Goal: Task Accomplishment & Management: Manage account settings

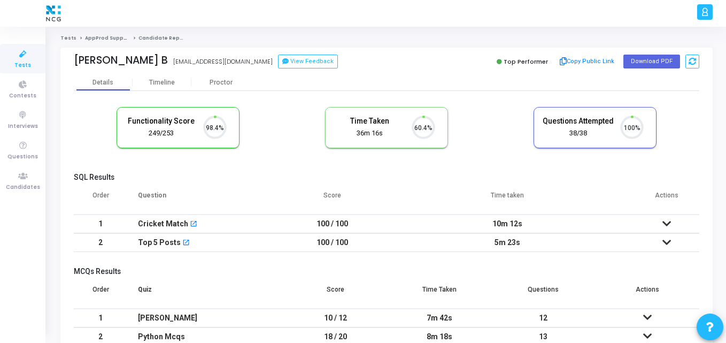
scroll to position [22, 27]
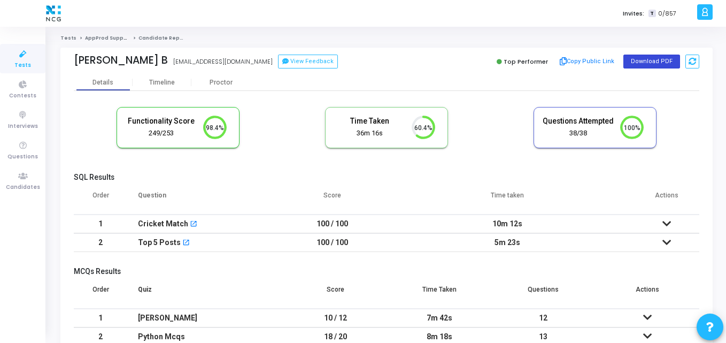
click at [644, 61] on button "Download PDF" at bounding box center [652, 62] width 57 height 14
click at [634, 62] on button "Download PDF" at bounding box center [652, 62] width 57 height 14
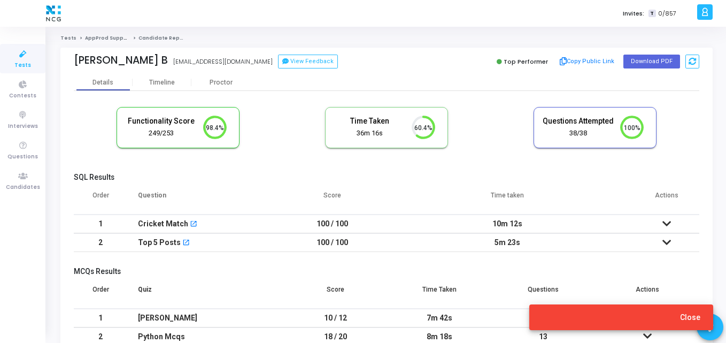
click at [497, 104] on div "Functionality Score 249/253 98.4% Time Taken calculated once the test is comple…" at bounding box center [387, 133] width 626 height 63
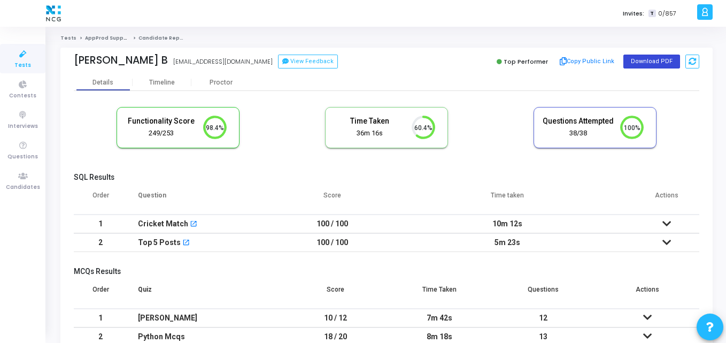
click at [637, 62] on button "Download PDF" at bounding box center [652, 62] width 57 height 14
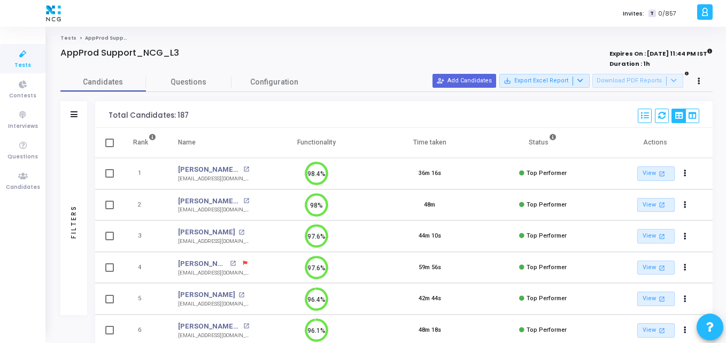
click at [650, 54] on strong "Expires On : 31 Mar, 2026 11:44 PM IST" at bounding box center [661, 53] width 103 height 12
click at [700, 82] on icon at bounding box center [699, 81] width 3 height 5
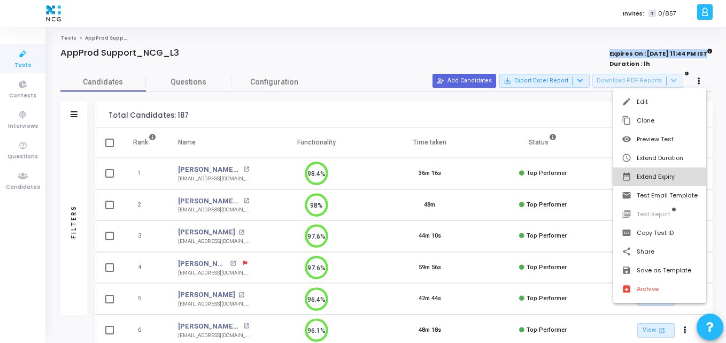
click at [647, 176] on button "date_range Extend Expiry" at bounding box center [659, 176] width 93 height 19
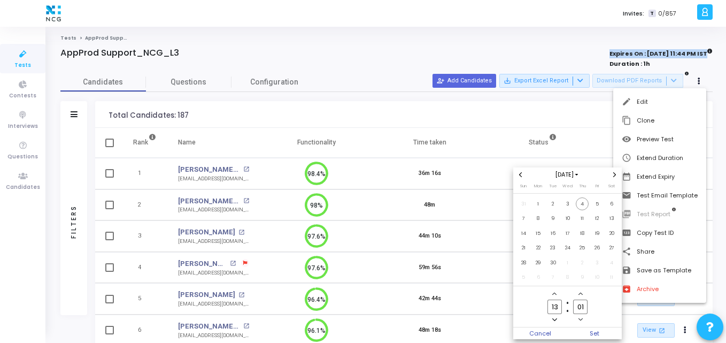
click at [582, 290] on span "Add a minute" at bounding box center [580, 293] width 9 height 9
type input "04"
click at [600, 335] on span "Set" at bounding box center [595, 333] width 55 height 12
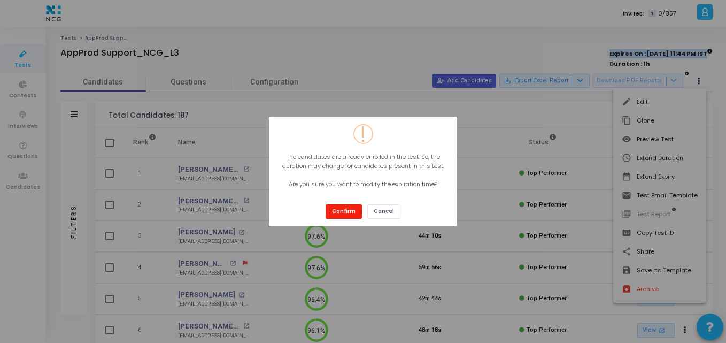
click at [353, 211] on button "Confirm" at bounding box center [344, 211] width 36 height 14
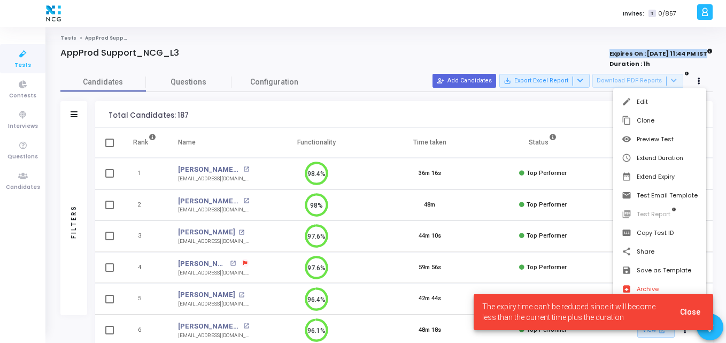
drag, startPoint x: 577, startPoint y: 303, endPoint x: 596, endPoint y: 316, distance: 23.6
click at [596, 316] on span "The expiry time can't be reduced since it will become less than the current tim…" at bounding box center [574, 311] width 185 height 21
click at [670, 175] on button "9/4/2025, 1:04 PM date_range Extend Expiry" at bounding box center [659, 176] width 93 height 19
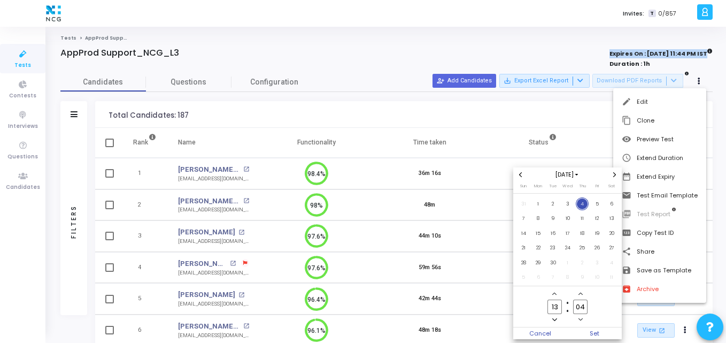
click at [555, 295] on icon "Add a hour" at bounding box center [554, 293] width 4 height 4
type input "14"
click at [590, 333] on span "Set" at bounding box center [595, 333] width 55 height 12
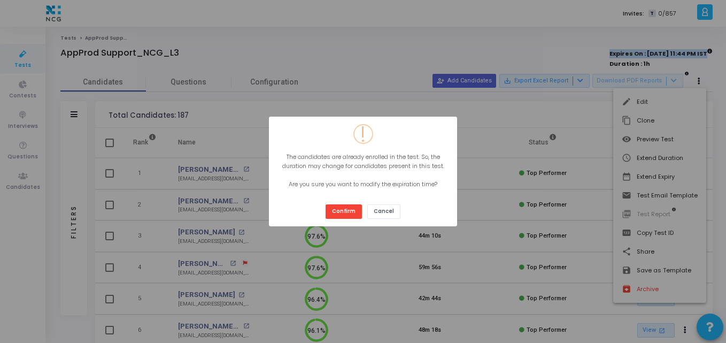
drag, startPoint x: 316, startPoint y: 165, endPoint x: 370, endPoint y: 178, distance: 55.9
click at [370, 178] on div "The candidates are already enrolled in the test. So, the duration may change fo…" at bounding box center [363, 170] width 174 height 36
click at [348, 210] on button "Confirm" at bounding box center [344, 211] width 36 height 14
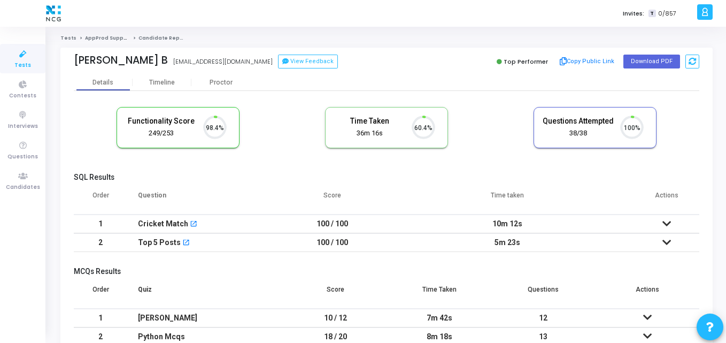
scroll to position [22, 27]
click at [654, 67] on button "Download PDF" at bounding box center [652, 62] width 57 height 14
click at [181, 65] on div "[EMAIL_ADDRESS][DOMAIN_NAME]" at bounding box center [222, 61] width 99 height 9
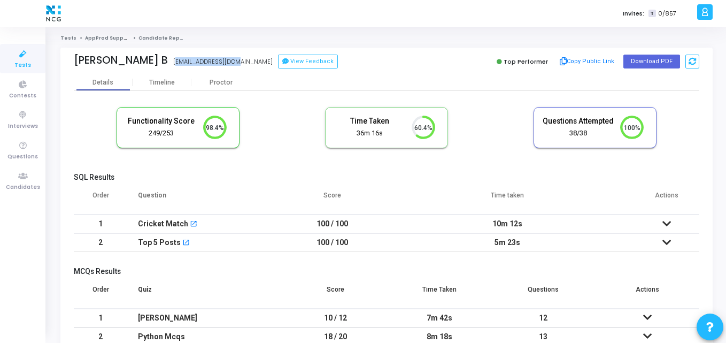
click at [181, 65] on div "[EMAIL_ADDRESS][DOMAIN_NAME]" at bounding box center [222, 61] width 99 height 9
copy div "bhukyaprashanth186@gmail.com View Feedback"
click at [26, 177] on icon at bounding box center [23, 176] width 22 height 13
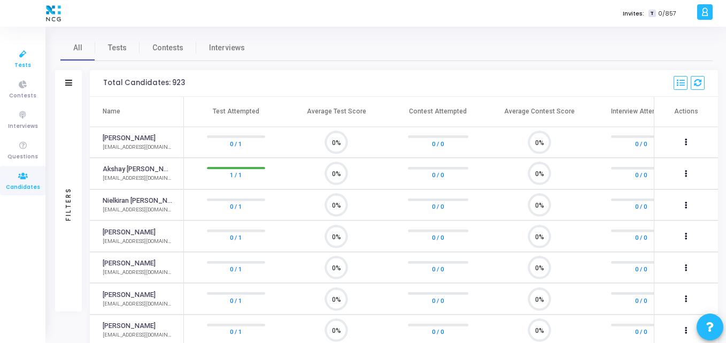
click at [19, 54] on icon at bounding box center [23, 54] width 22 height 13
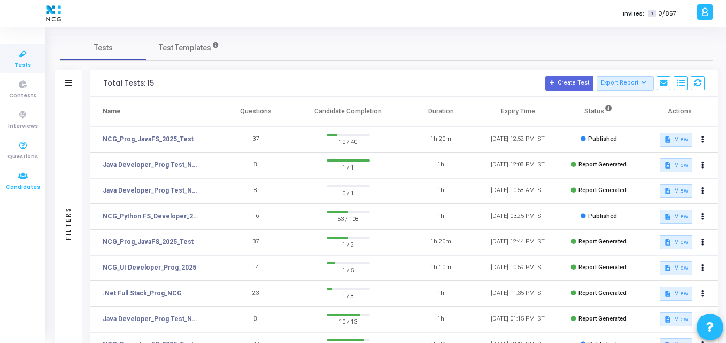
click at [30, 188] on span "Candidates" at bounding box center [23, 187] width 34 height 9
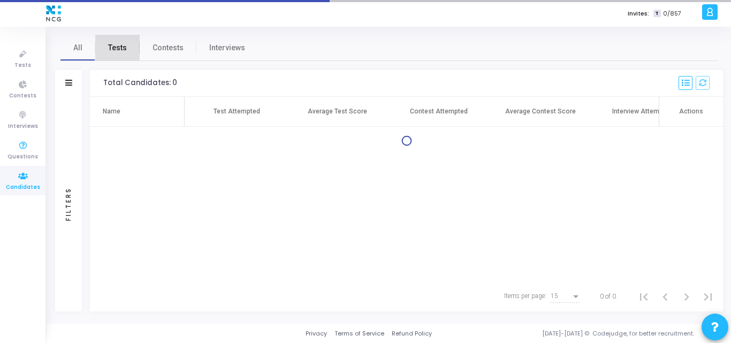
click at [108, 46] on span "Tests" at bounding box center [117, 47] width 19 height 11
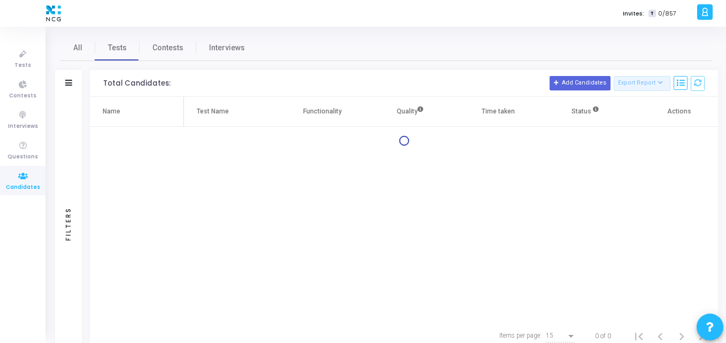
click at [64, 80] on div "Filters" at bounding box center [68, 83] width 27 height 27
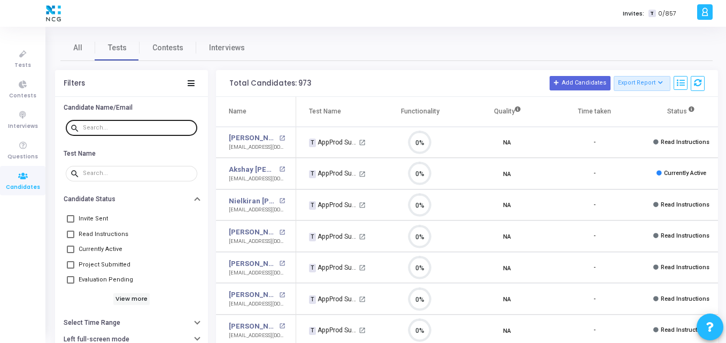
scroll to position [22, 27]
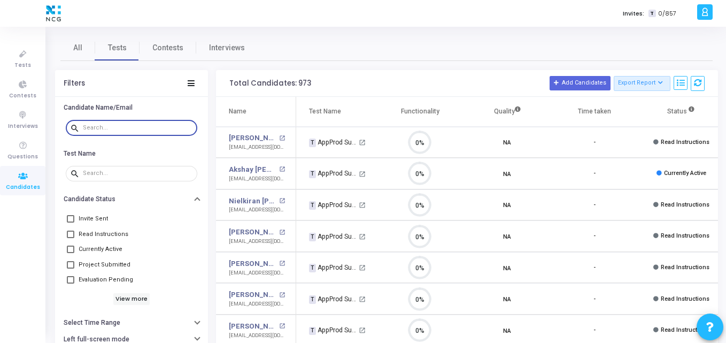
click at [106, 129] on input "text" at bounding box center [138, 128] width 110 height 6
paste input "bhukyaprashanth186@gmail.com"
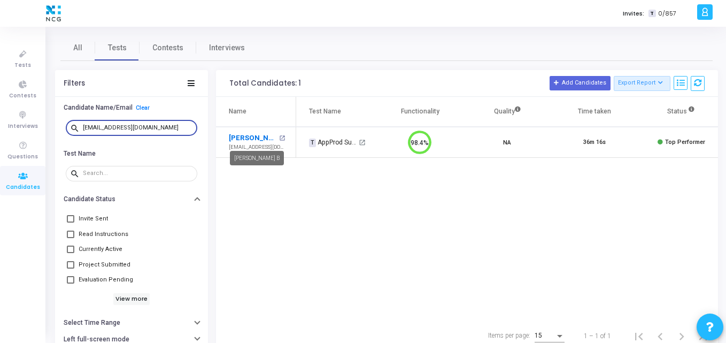
type input "bhukyaprashanth186@gmail.com"
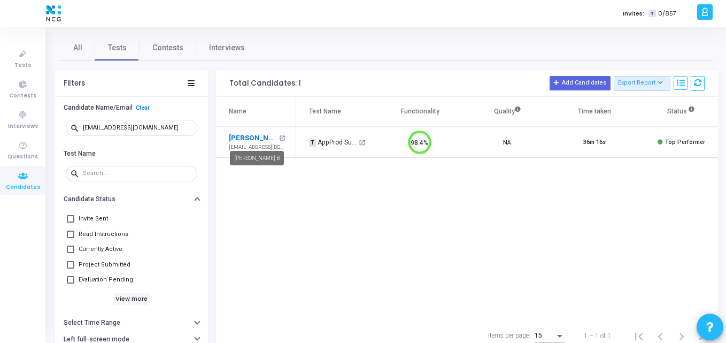
click at [263, 136] on link "Prashanth B" at bounding box center [253, 138] width 48 height 11
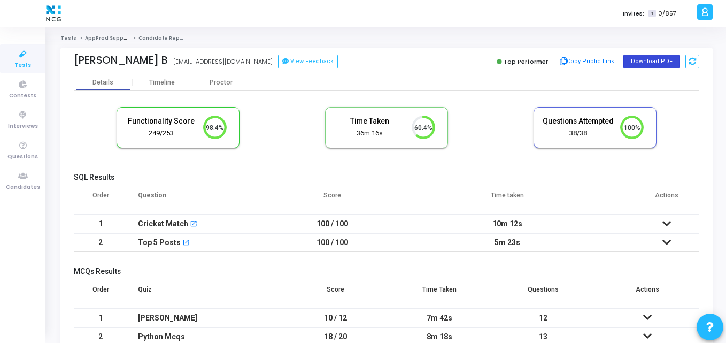
click at [651, 61] on button "Download PDF" at bounding box center [652, 62] width 57 height 14
click at [26, 171] on icon at bounding box center [23, 176] width 22 height 13
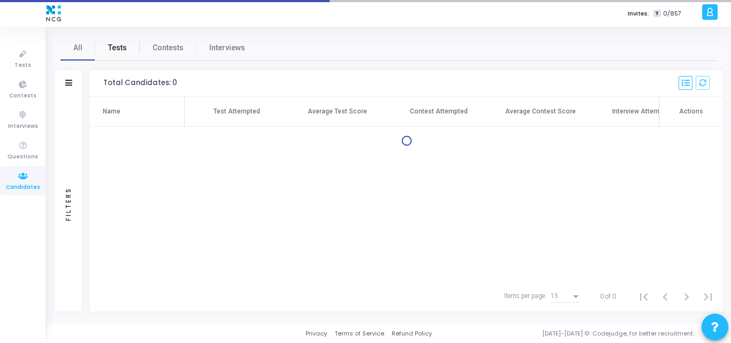
click at [121, 45] on span "Tests" at bounding box center [117, 47] width 19 height 11
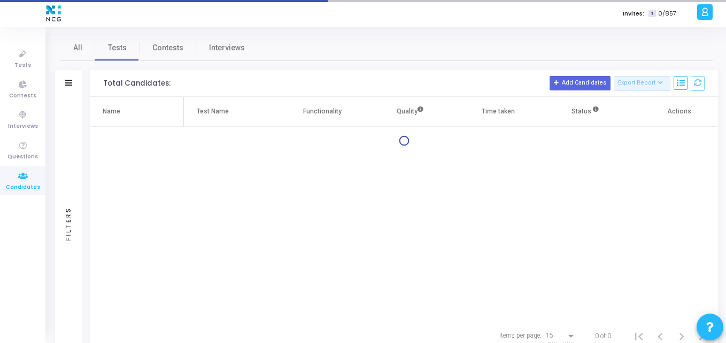
click at [63, 90] on div "Filters" at bounding box center [68, 83] width 27 height 27
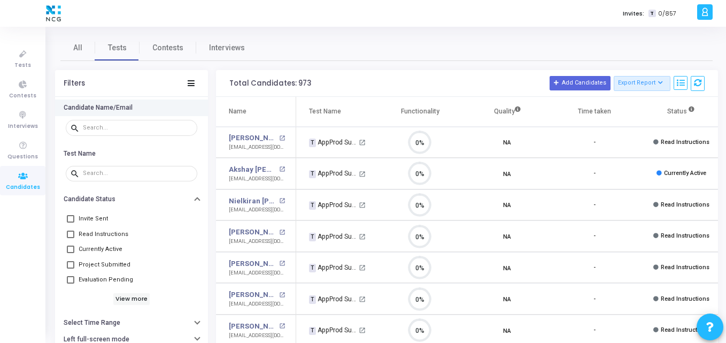
scroll to position [22, 27]
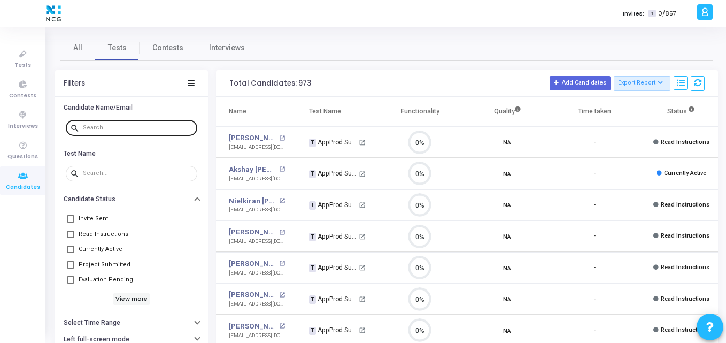
click at [104, 122] on div at bounding box center [138, 127] width 110 height 17
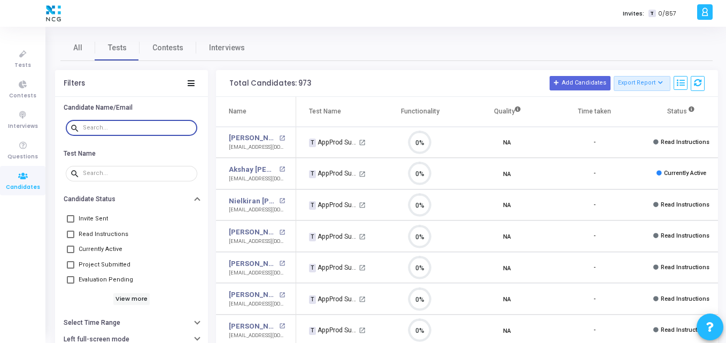
paste input "pchaitra26@gmail.com"
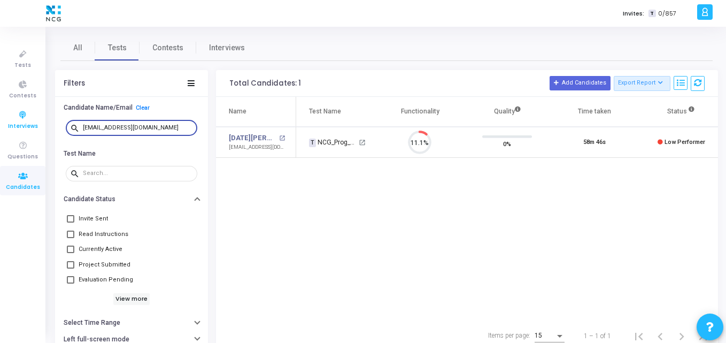
drag, startPoint x: 95, startPoint y: 129, endPoint x: 34, endPoint y: 130, distance: 60.4
click at [34, 130] on div "Tests Contests Interviews Questions Candidates Invites: T 0/857 K Kajal Setting…" at bounding box center [363, 171] width 726 height 343
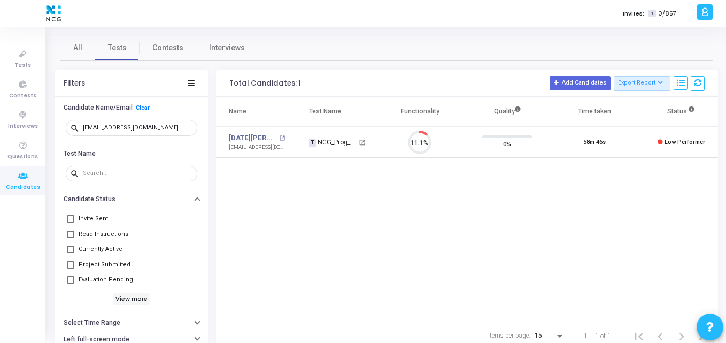
click at [343, 234] on div "Name Test Name Functionality Quality Time taken Status Actions Chaitra P open_i…" at bounding box center [467, 209] width 502 height 224
click at [444, 211] on div "Name Test Name Functionality Quality Time taken Status Actions Chaitra P open_i…" at bounding box center [467, 209] width 502 height 224
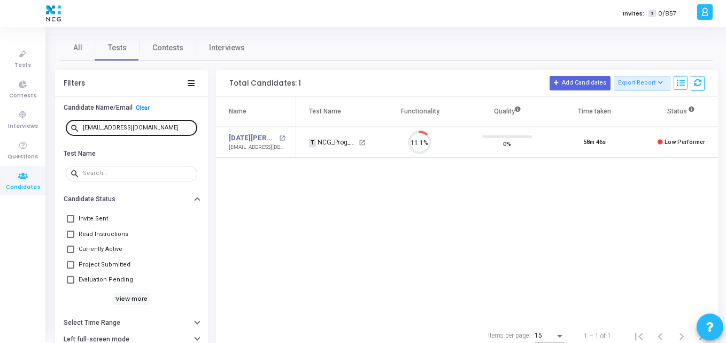
click at [161, 126] on input "pchaitra26@gmail.com" at bounding box center [138, 128] width 110 height 6
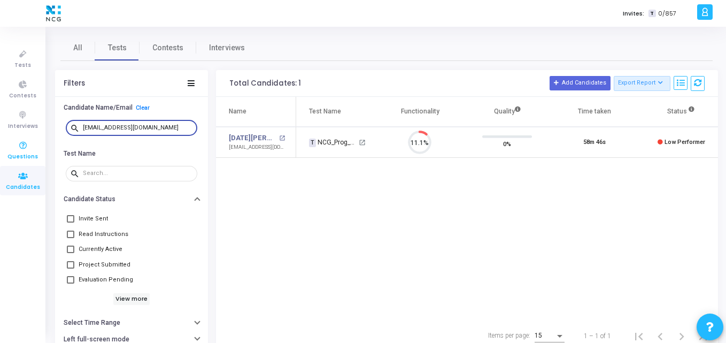
drag, startPoint x: 161, startPoint y: 126, endPoint x: 0, endPoint y: 153, distance: 163.3
click at [0, 153] on div "Tests Contests Interviews Questions Candidates Invites: T 0/857 K Kajal Setting…" at bounding box center [363, 171] width 726 height 343
paste input "bhukyaprashanth18"
type input "bhukyaprashanth186@gmail.com"
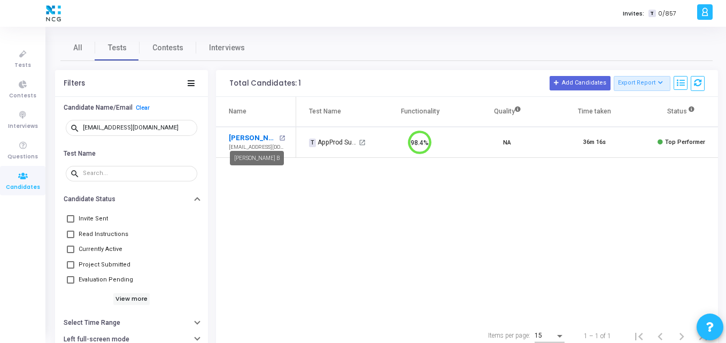
click at [248, 136] on link "Prashanth B" at bounding box center [253, 138] width 48 height 11
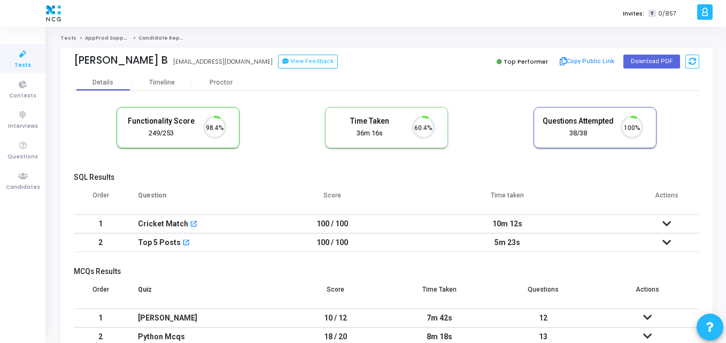
scroll to position [22, 27]
click at [662, 57] on button "Download PDF" at bounding box center [652, 62] width 57 height 14
click at [213, 180] on h5 "SQL Results" at bounding box center [387, 177] width 626 height 9
click at [7, 179] on link "Candidates" at bounding box center [22, 180] width 45 height 29
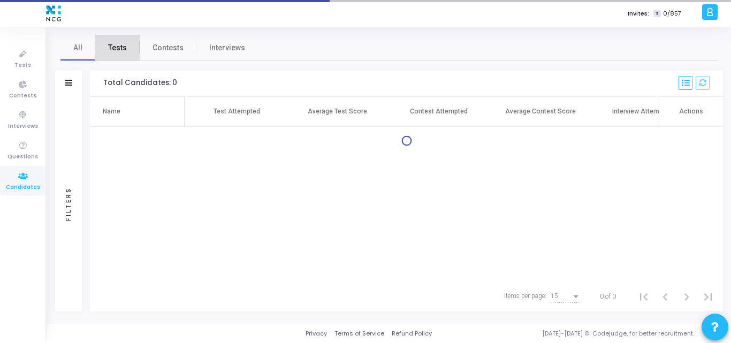
click at [113, 44] on span "Tests" at bounding box center [117, 47] width 19 height 11
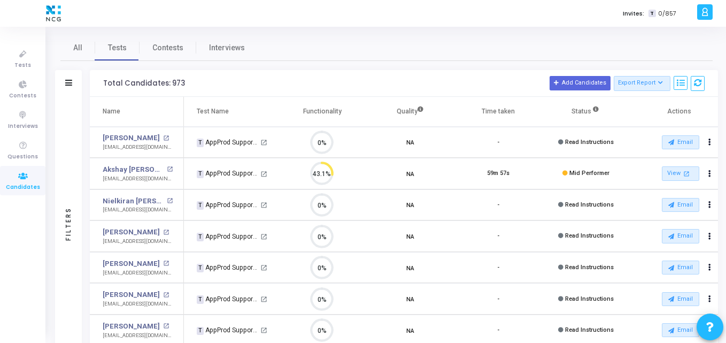
scroll to position [22, 27]
click at [121, 166] on link "Akshay Uttam Chavan" at bounding box center [134, 169] width 62 height 11
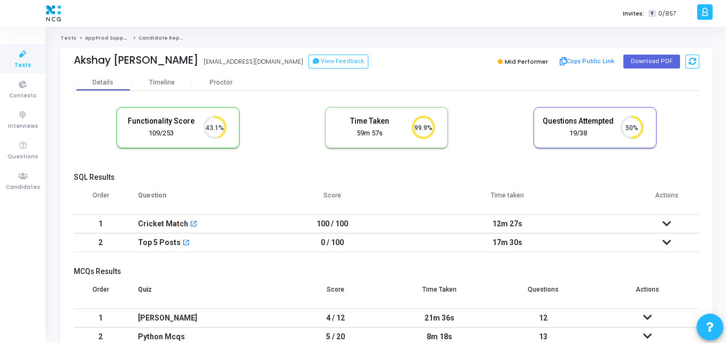
click at [429, 185] on th "Time taken" at bounding box center [508, 200] width 254 height 30
click at [452, 185] on th "Time taken" at bounding box center [508, 200] width 254 height 30
click at [652, 64] on button "Download PDF" at bounding box center [652, 62] width 57 height 14
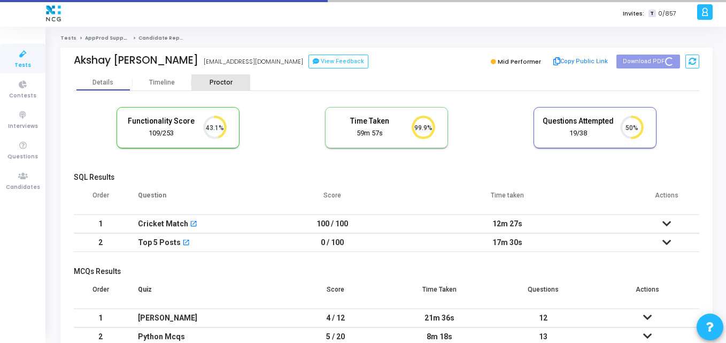
click at [229, 86] on div "Proctor" at bounding box center [220, 83] width 59 height 8
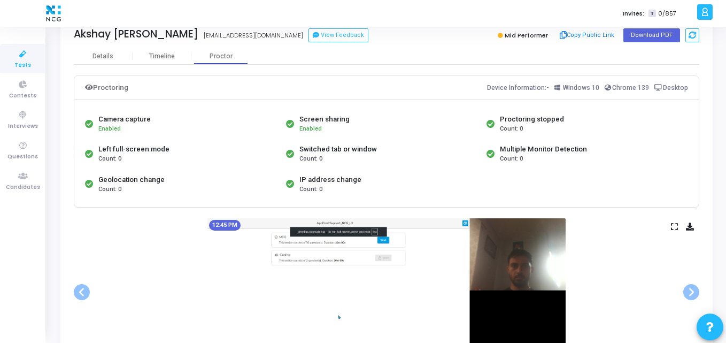
click at [615, 296] on div "12:45 PM" at bounding box center [387, 292] width 626 height 148
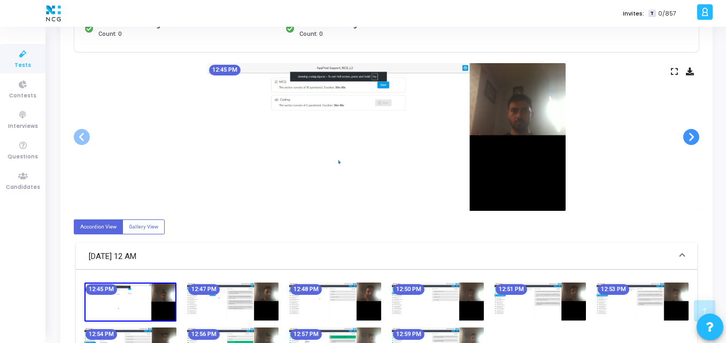
click at [695, 142] on span at bounding box center [691, 137] width 16 height 16
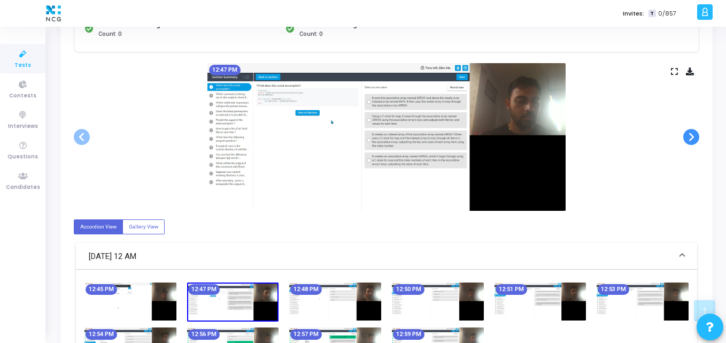
click at [695, 142] on span at bounding box center [691, 137] width 16 height 16
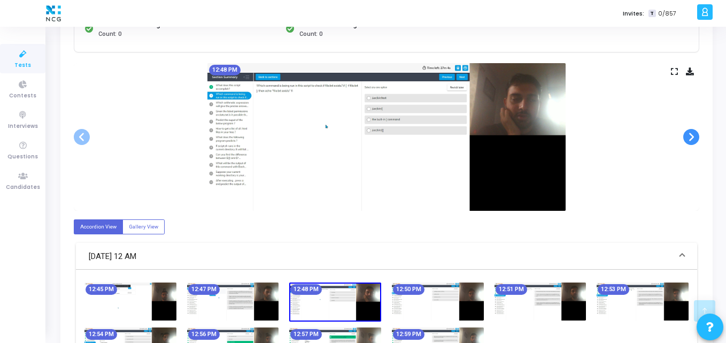
click at [695, 142] on span at bounding box center [691, 137] width 16 height 16
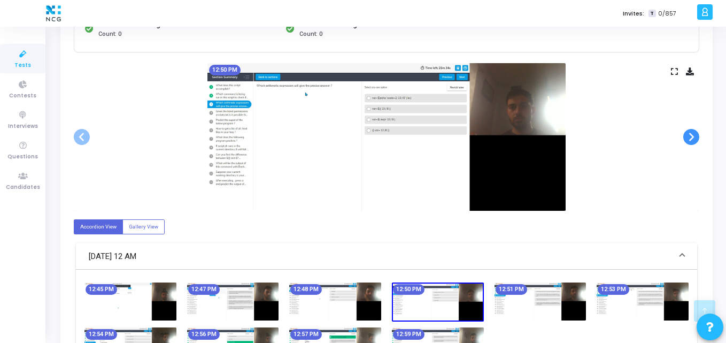
click at [695, 142] on span at bounding box center [691, 137] width 16 height 16
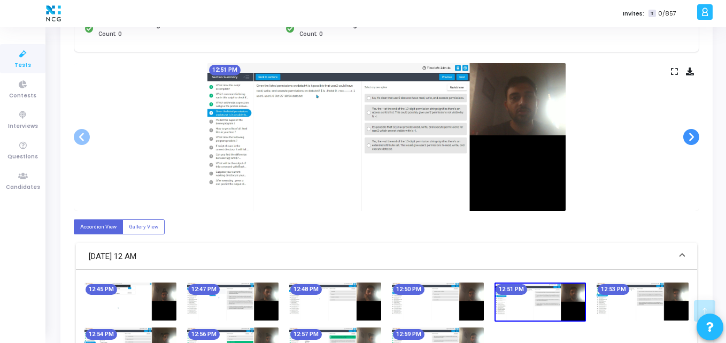
click at [695, 142] on span at bounding box center [691, 137] width 16 height 16
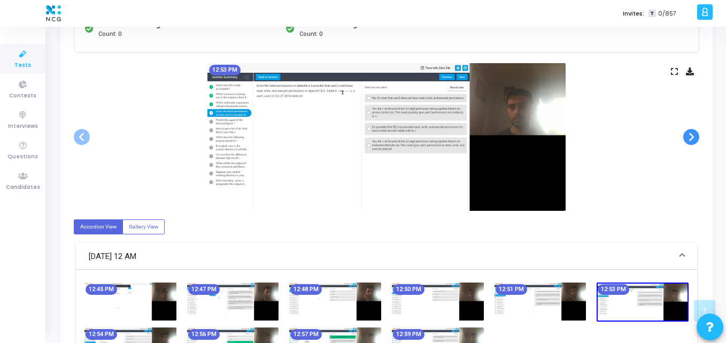
click at [695, 142] on span at bounding box center [691, 137] width 16 height 16
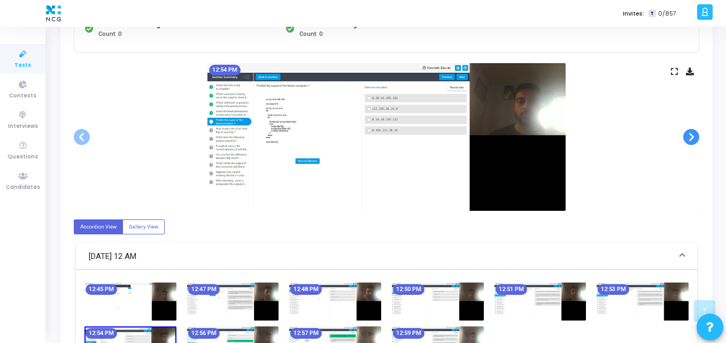
click at [695, 142] on span at bounding box center [691, 137] width 16 height 16
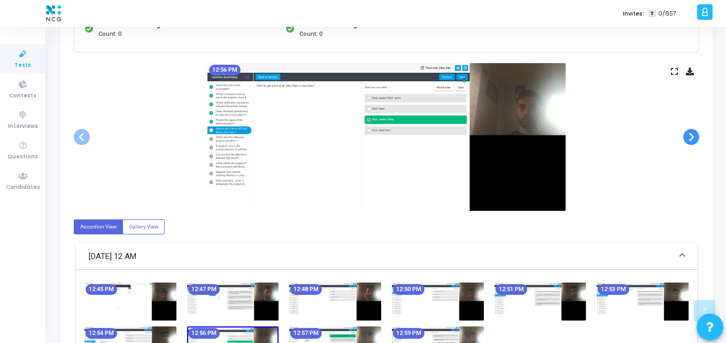
click at [695, 142] on span at bounding box center [691, 137] width 16 height 16
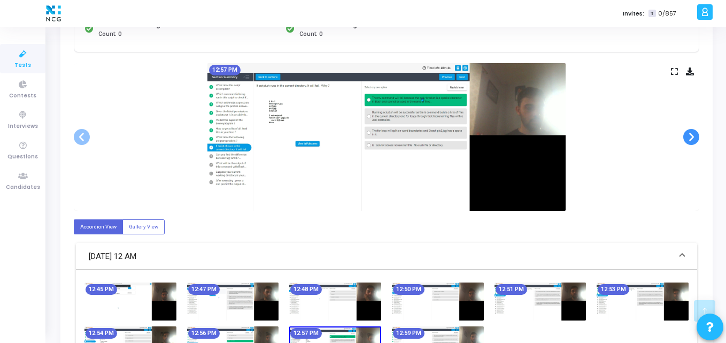
click at [695, 142] on span at bounding box center [691, 137] width 16 height 16
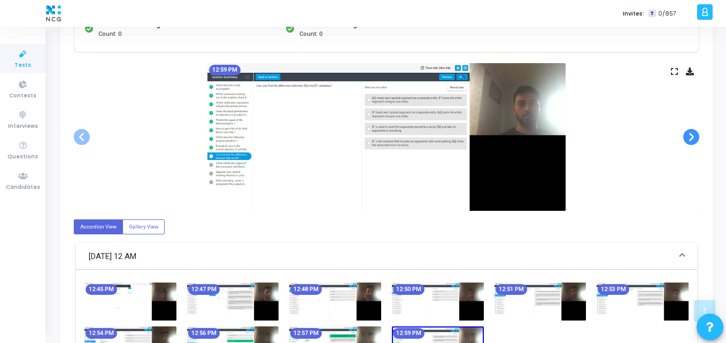
click at [695, 142] on span at bounding box center [691, 137] width 16 height 16
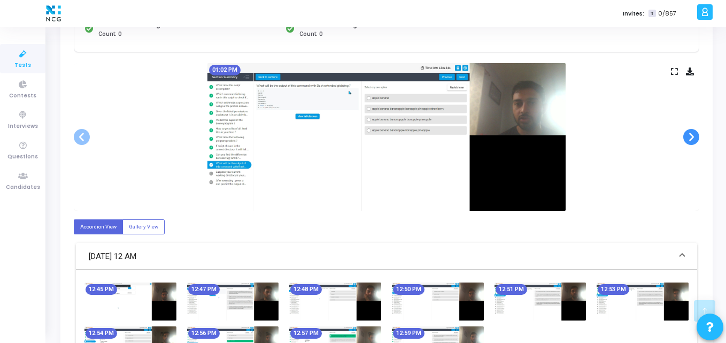
click at [695, 142] on span at bounding box center [691, 137] width 16 height 16
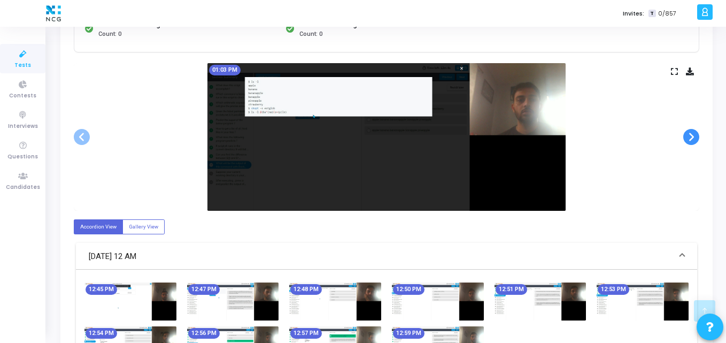
click at [695, 142] on span at bounding box center [691, 137] width 16 height 16
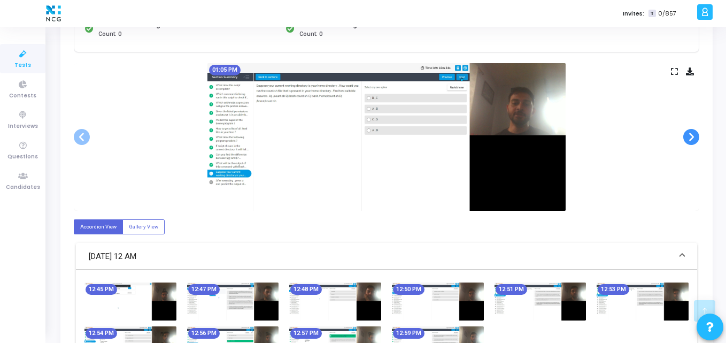
click at [695, 142] on span at bounding box center [691, 137] width 16 height 16
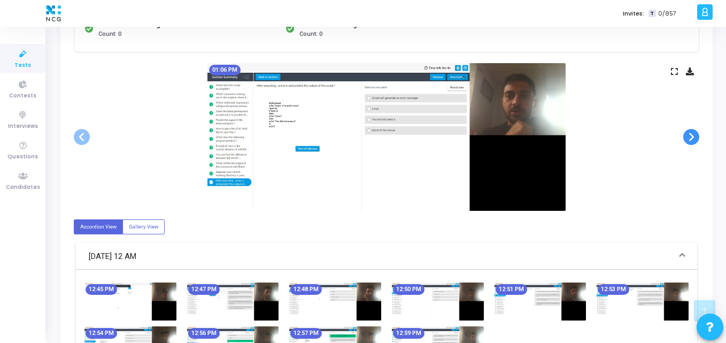
click at [695, 142] on span at bounding box center [691, 137] width 16 height 16
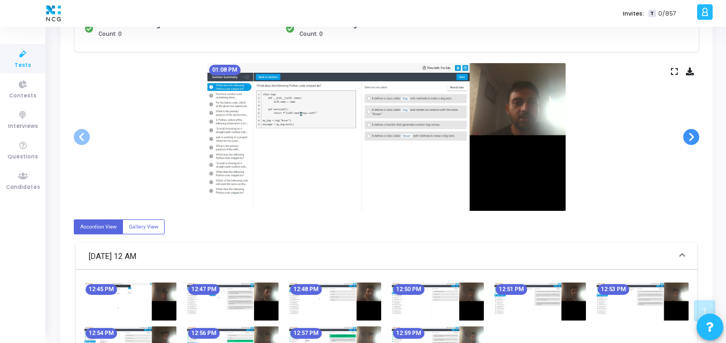
click at [695, 142] on span at bounding box center [691, 137] width 16 height 16
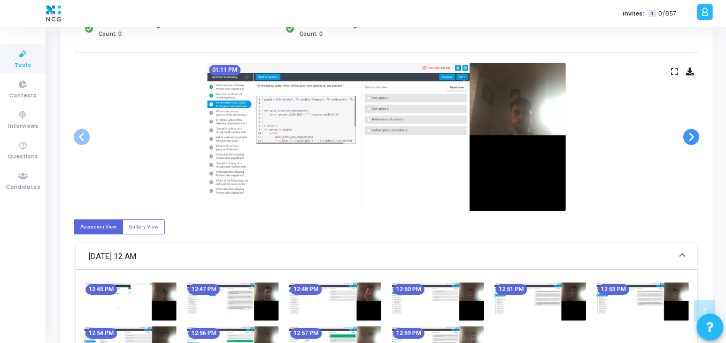
click at [695, 142] on span at bounding box center [691, 137] width 16 height 16
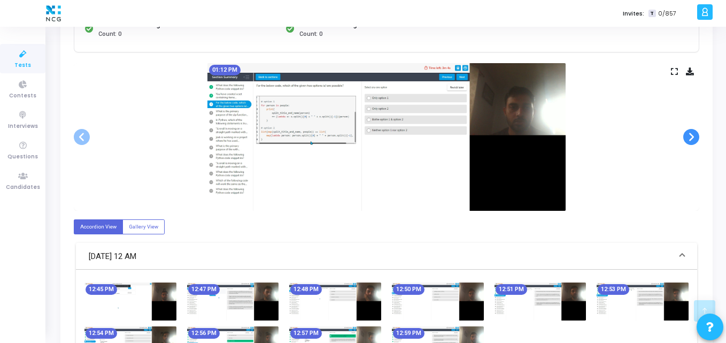
click at [695, 142] on span at bounding box center [691, 137] width 16 height 16
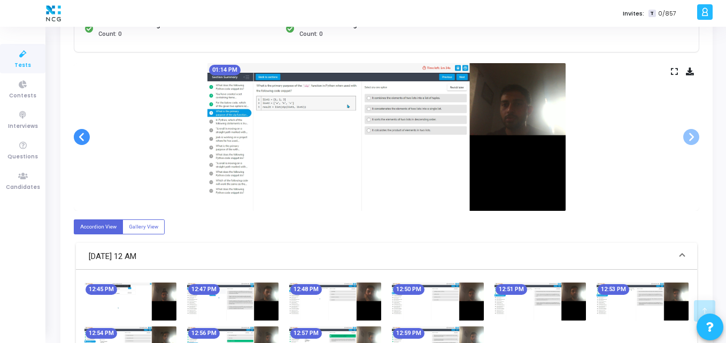
click at [82, 136] on span at bounding box center [82, 137] width 16 height 16
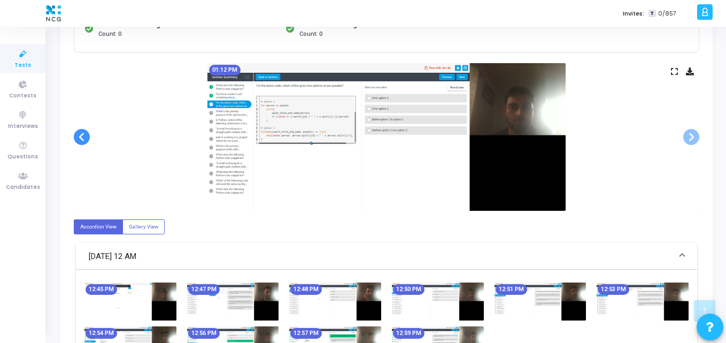
click at [82, 136] on span at bounding box center [82, 137] width 16 height 16
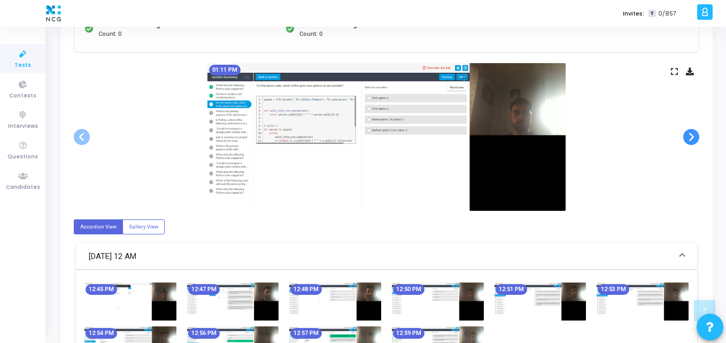
click at [693, 138] on span at bounding box center [691, 137] width 16 height 16
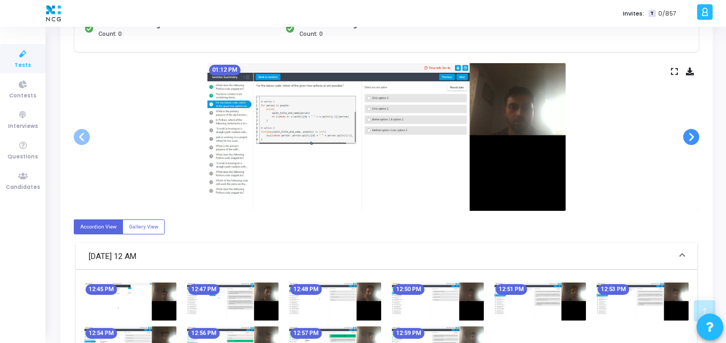
click at [693, 138] on span at bounding box center [691, 137] width 16 height 16
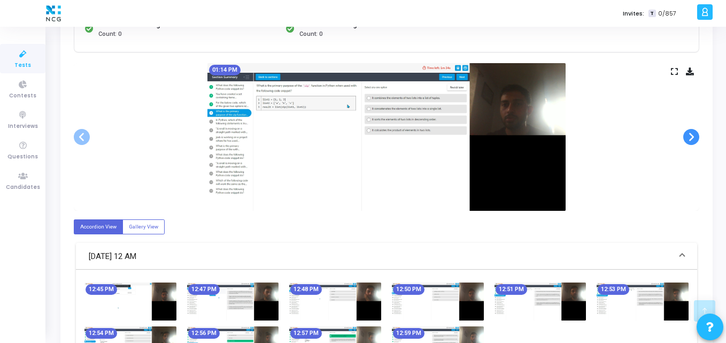
click at [693, 138] on span at bounding box center [691, 137] width 16 height 16
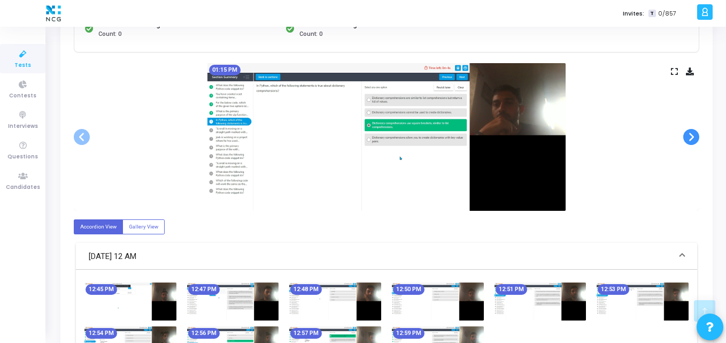
click at [693, 138] on span at bounding box center [691, 137] width 16 height 16
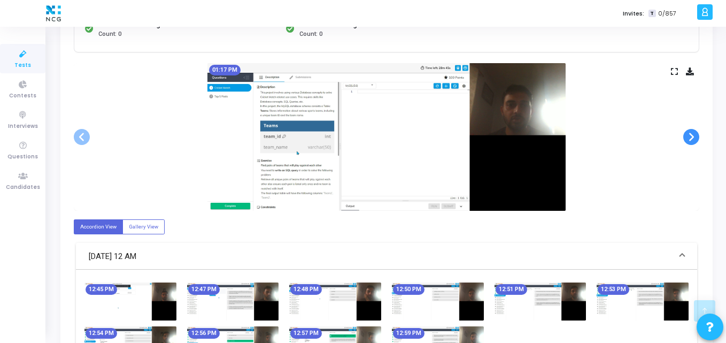
click at [693, 138] on span at bounding box center [691, 137] width 16 height 16
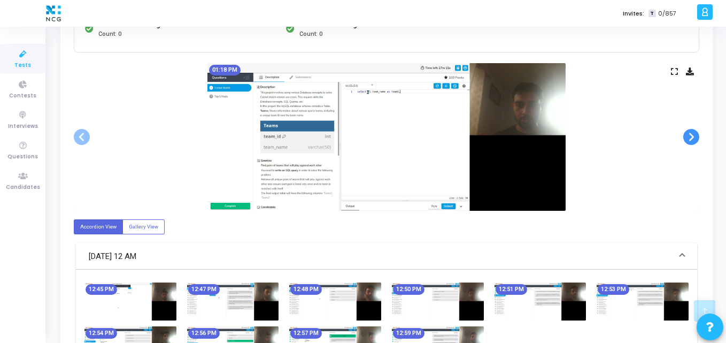
click at [693, 138] on span at bounding box center [691, 137] width 16 height 16
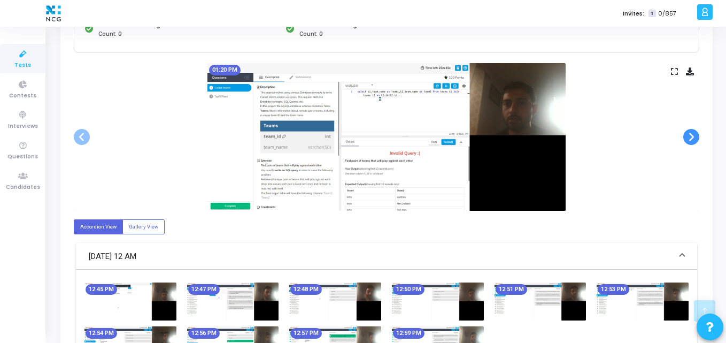
click at [693, 138] on span at bounding box center [691, 137] width 16 height 16
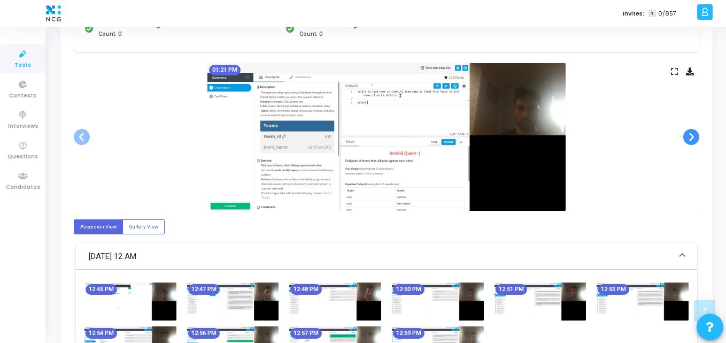
click at [693, 138] on span at bounding box center [691, 137] width 16 height 16
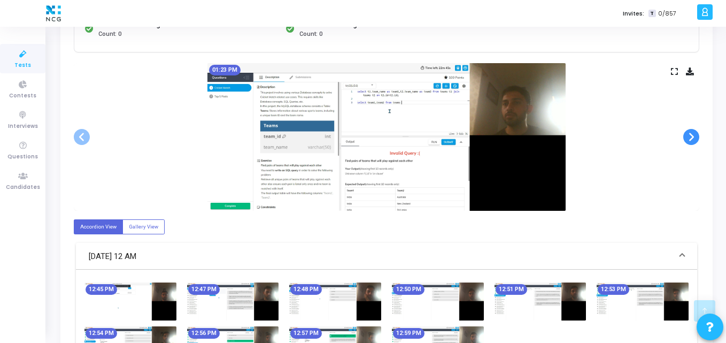
click at [693, 138] on span at bounding box center [691, 137] width 16 height 16
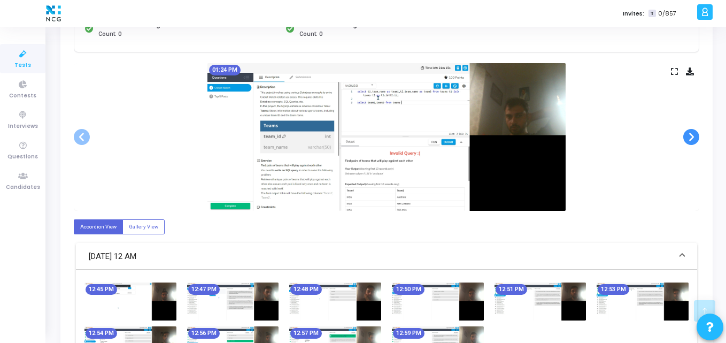
click at [693, 138] on span at bounding box center [691, 137] width 16 height 16
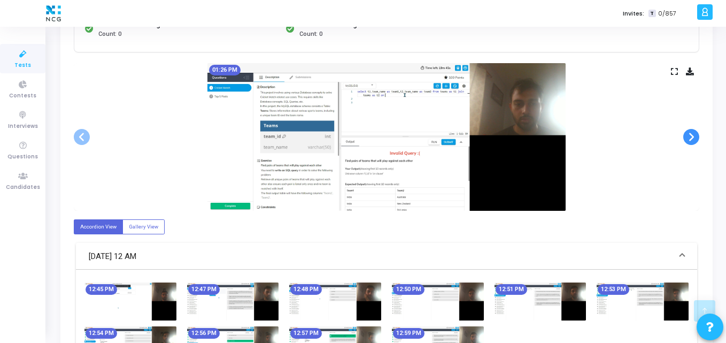
click at [693, 138] on span at bounding box center [691, 137] width 16 height 16
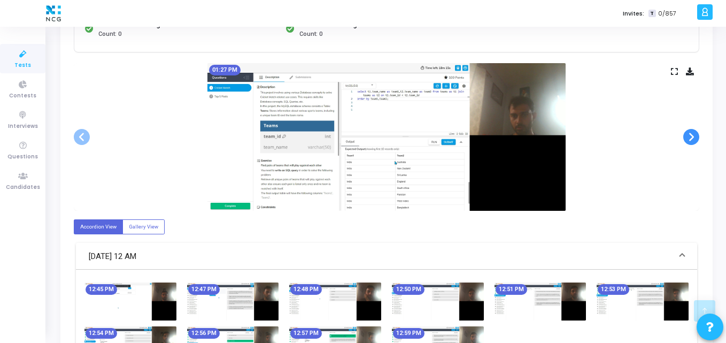
click at [693, 138] on span at bounding box center [691, 137] width 16 height 16
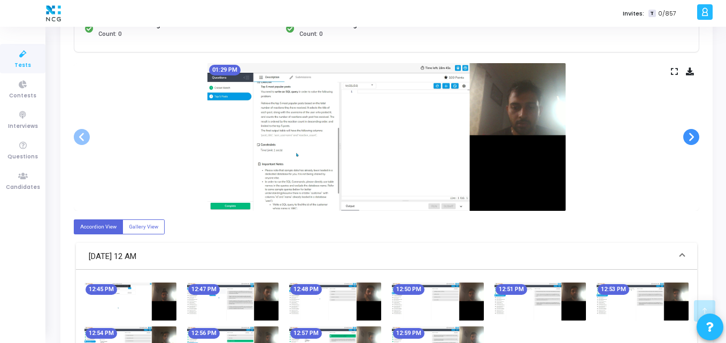
click at [693, 138] on span at bounding box center [691, 137] width 16 height 16
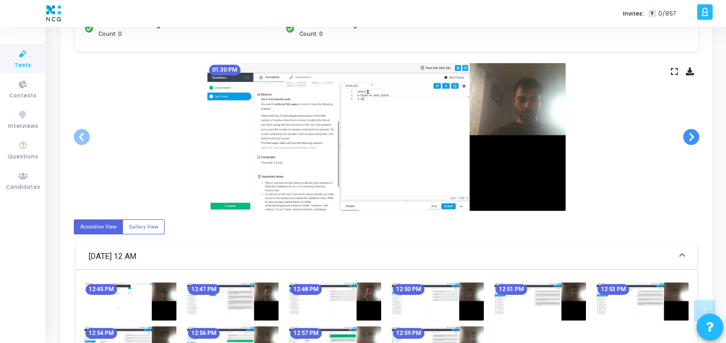
click at [693, 138] on span at bounding box center [691, 137] width 16 height 16
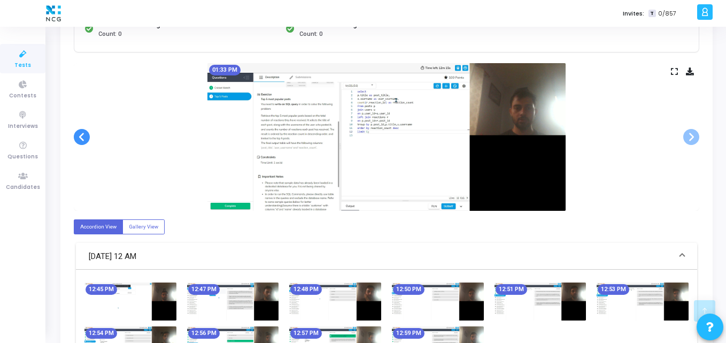
click at [76, 137] on span at bounding box center [82, 137] width 16 height 16
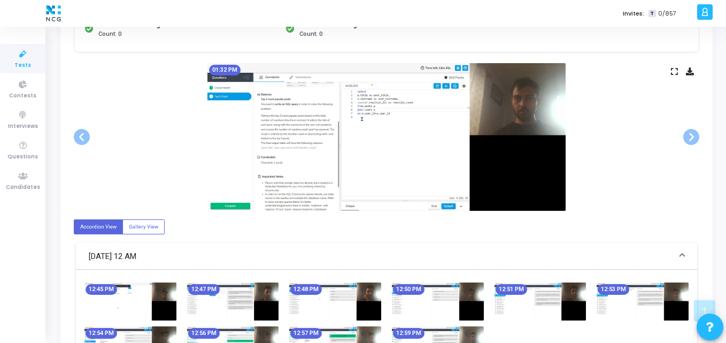
click at [690, 70] on icon at bounding box center [690, 71] width 8 height 6
click at [23, 179] on icon at bounding box center [23, 176] width 22 height 13
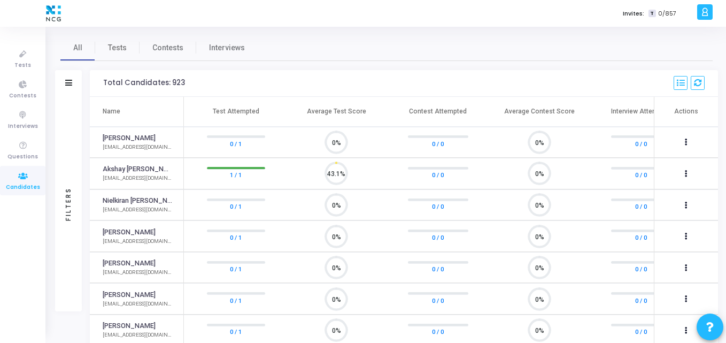
scroll to position [22, 27]
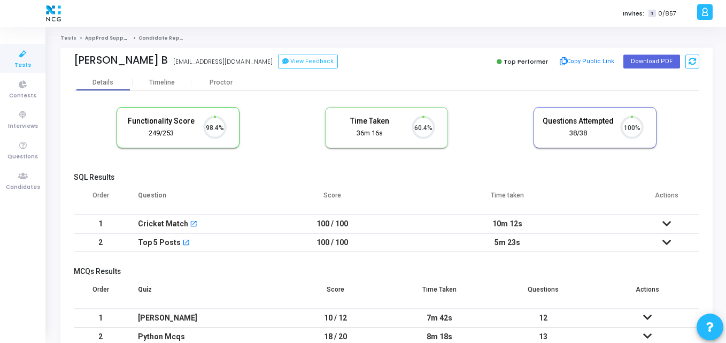
scroll to position [22, 27]
click at [651, 62] on button "Download PDF" at bounding box center [652, 62] width 57 height 14
click at [651, 61] on button "Download PDF" at bounding box center [652, 62] width 57 height 14
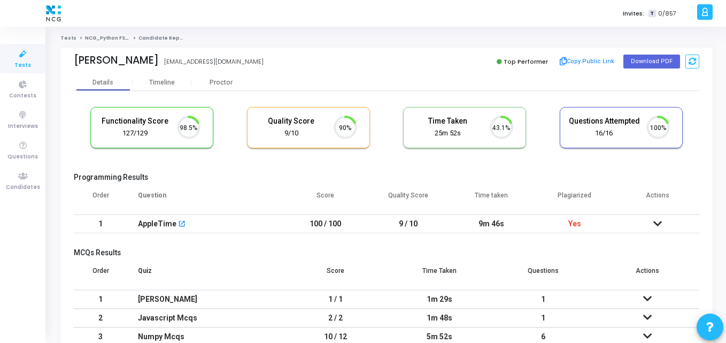
scroll to position [22, 27]
click at [640, 62] on button "Download PDF" at bounding box center [652, 62] width 57 height 14
click at [373, 68] on div "Uma Maheswari uma.maheswari9390@gmail.com" at bounding box center [228, 62] width 308 height 16
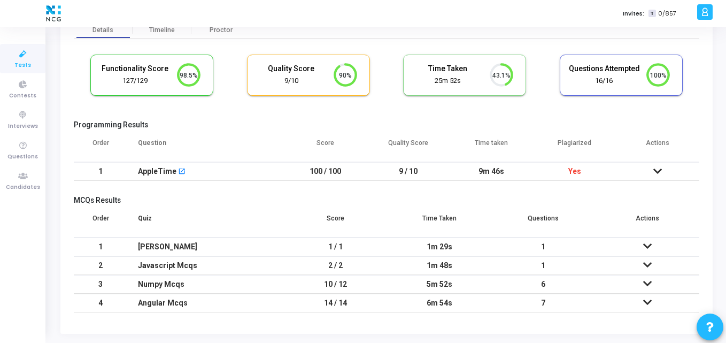
scroll to position [0, 0]
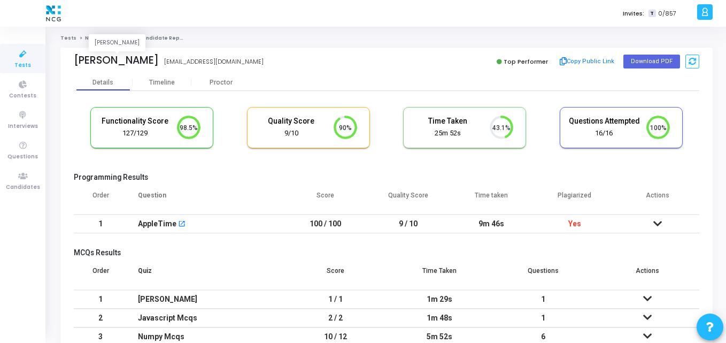
click at [156, 64] on div "Uma Maheswari" at bounding box center [116, 60] width 85 height 12
drag, startPoint x: 159, startPoint y: 63, endPoint x: 71, endPoint y: 64, distance: 87.7
click at [71, 64] on div "Uma Maheswari Uma Maheswari uma.maheswari9390@gmail.com Top Performer Copy Publ…" at bounding box center [386, 61] width 652 height 27
copy div "Uma Maheswari"
drag, startPoint x: 556, startPoint y: 193, endPoint x: 602, endPoint y: 194, distance: 45.5
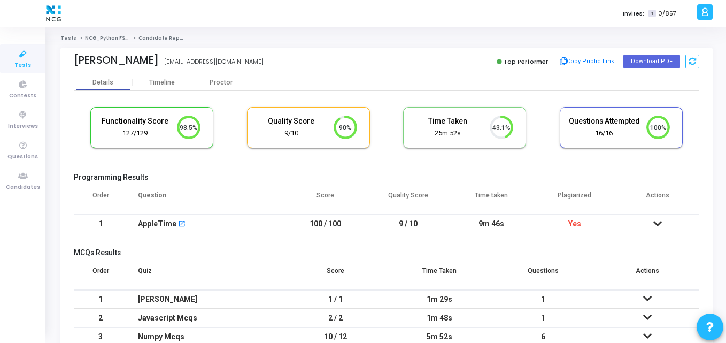
click at [602, 194] on th "Plagiarized" at bounding box center [574, 200] width 83 height 30
copy th "Plagiarized"
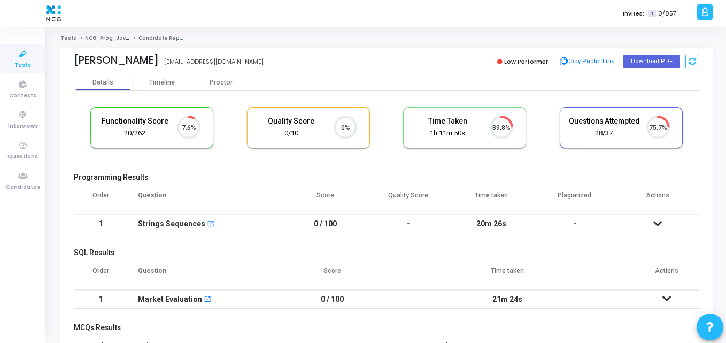
scroll to position [5, 5]
drag, startPoint x: 146, startPoint y: 59, endPoint x: 66, endPoint y: 59, distance: 80.2
click at [66, 59] on div "[PERSON_NAME] [EMAIL_ADDRESS][DOMAIN_NAME] Low Performer Copy Public Link Downl…" at bounding box center [386, 61] width 652 height 27
copy div "[PERSON_NAME]"
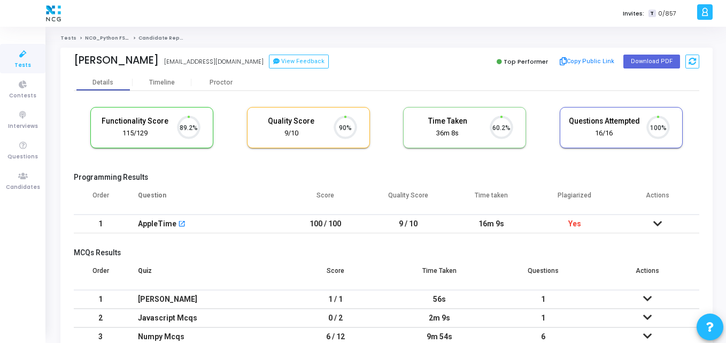
scroll to position [22, 27]
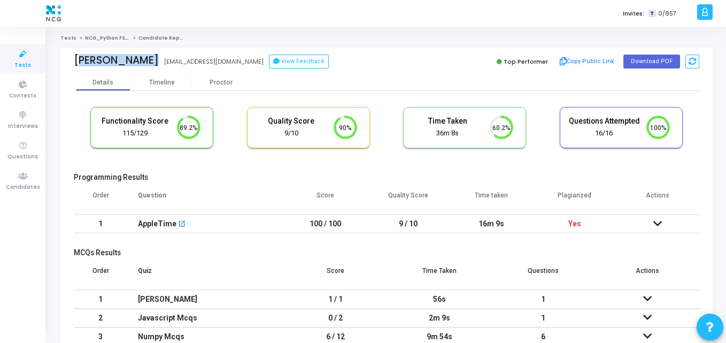
drag, startPoint x: 189, startPoint y: 60, endPoint x: 73, endPoint y: 67, distance: 116.8
click at [73, 67] on div "[PERSON_NAME] [EMAIL_ADDRESS][DOMAIN_NAME] View Feedback Top Performer Copy Pub…" at bounding box center [386, 61] width 652 height 27
copy div "[PERSON_NAME][GEOGRAPHIC_DATA] [PERSON_NAME] [GEOGRAPHIC_DATA]"
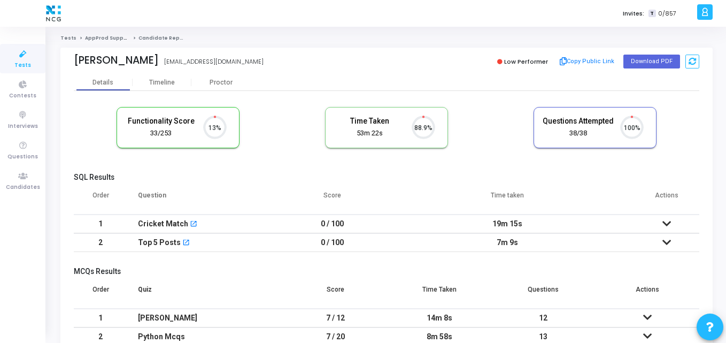
scroll to position [22, 27]
drag, startPoint x: 181, startPoint y: 56, endPoint x: 63, endPoint y: 62, distance: 118.3
click at [63, 62] on div "[PERSON_NAME] [PERSON_NAME] [EMAIL_ADDRESS][DOMAIN_NAME] Low Performer Copy Pub…" at bounding box center [386, 61] width 652 height 27
copy div "[PERSON_NAME]"
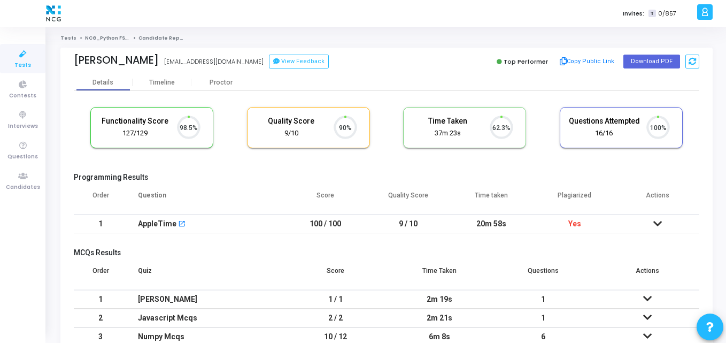
scroll to position [22, 27]
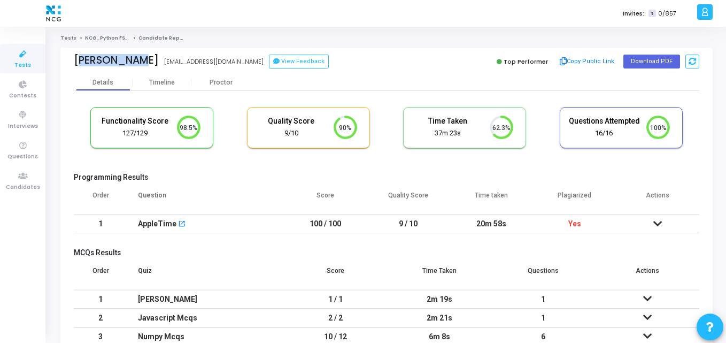
drag, startPoint x: 129, startPoint y: 62, endPoint x: 65, endPoint y: 62, distance: 64.7
click at [65, 62] on div "[PERSON_NAME] [EMAIL_ADDRESS][DOMAIN_NAME] View Feedback Top Performer Copy Pub…" at bounding box center [386, 61] width 652 height 27
copy div "[PERSON_NAME]"
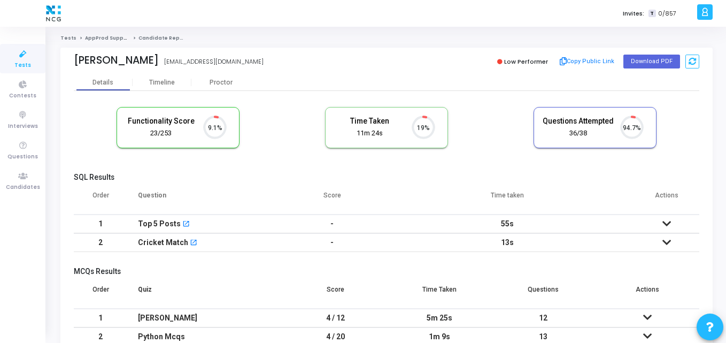
scroll to position [22, 27]
click at [148, 60] on div "Mahesh Kamdi" at bounding box center [116, 60] width 85 height 12
drag, startPoint x: 152, startPoint y: 60, endPoint x: 70, endPoint y: 65, distance: 82.5
click at [70, 65] on div "Mahesh Kamdi Mahesh Kamdi maheshkamdi425@gmail.com Low Performer Copy Public Li…" at bounding box center [386, 61] width 652 height 27
copy div "Mahesh Kamdi"
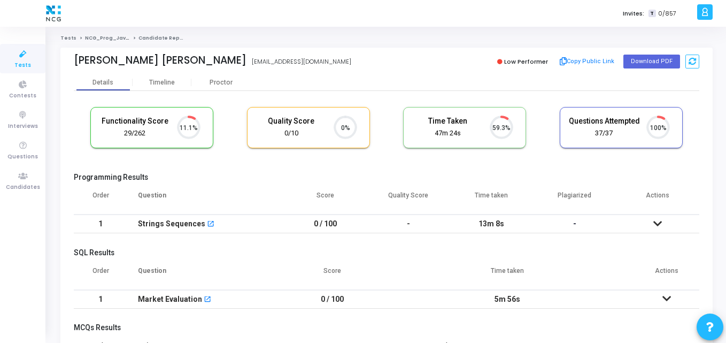
scroll to position [5, 5]
drag, startPoint x: 176, startPoint y: 57, endPoint x: 52, endPoint y: 60, distance: 124.1
click at [52, 60] on div "Tests NCG_Prog_JavaFS_2025_Test Candidate Report [PERSON_NAME] [PERSON_NAME] [E…" at bounding box center [386, 280] width 679 height 491
copy div "[PERSON_NAME] [PERSON_NAME]"
click at [189, 43] on div "Tests NCG_Prog_JavaFS_2025_Test Candidate Report Arindam Samantha arisamanta007…" at bounding box center [386, 280] width 652 height 491
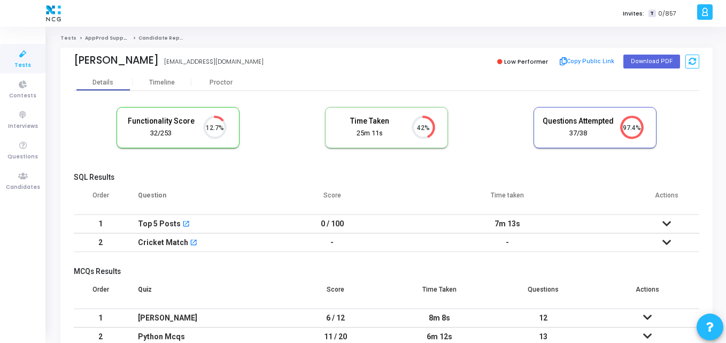
scroll to position [5, 5]
drag, startPoint x: 152, startPoint y: 58, endPoint x: 69, endPoint y: 62, distance: 83.0
click at [69, 62] on div "Gaurav Mishra GAURAV MISHRA gauravm844@gmail.com Low Performer Copy Public Link…" at bounding box center [386, 61] width 652 height 27
copy div "Gaurav Mishra"
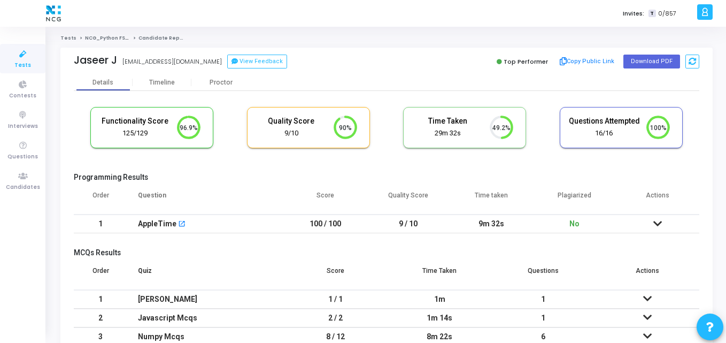
click at [205, 179] on h5 "Programming Results" at bounding box center [387, 177] width 626 height 9
click at [540, 190] on th "Plagiarized" at bounding box center [574, 200] width 83 height 30
drag, startPoint x: 114, startPoint y: 58, endPoint x: 62, endPoint y: 59, distance: 52.9
click at [62, 59] on div "Jaseer J jassjaseerdazzils2000@gmail.com View Feedback Top Performer Copy Publi…" at bounding box center [386, 61] width 652 height 27
copy div "Jaseer J"
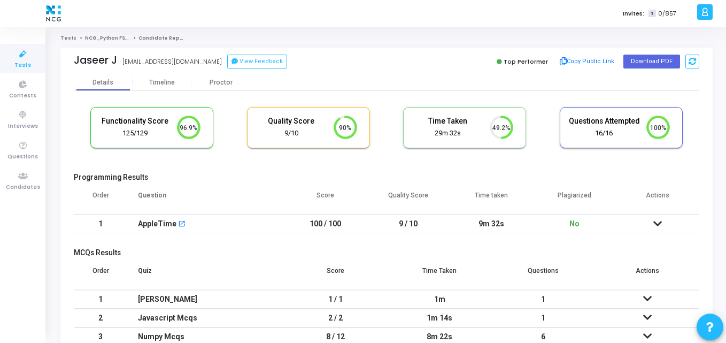
click at [209, 170] on cj-candidate-results "Functionality Score 125/129 96.9% Quality Score 9/10 90% Time Taken calculated …" at bounding box center [387, 236] width 626 height 269
click at [652, 67] on button "Download PDF" at bounding box center [652, 62] width 57 height 14
click at [271, 202] on th "Question" at bounding box center [205, 200] width 157 height 30
drag, startPoint x: 163, startPoint y: 64, endPoint x: 72, endPoint y: 60, distance: 91.5
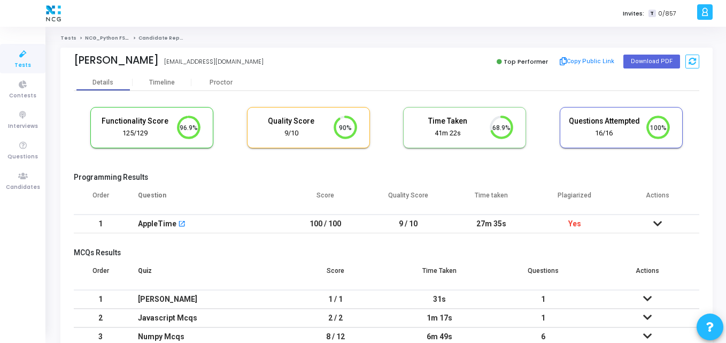
click at [72, 60] on div "Rajneesh Pandey Rajneesh Pandey raj.xyz6@gmail.com Top Performer Copy Public Li…" at bounding box center [386, 61] width 652 height 27
copy div "Rajneesh Pandey"
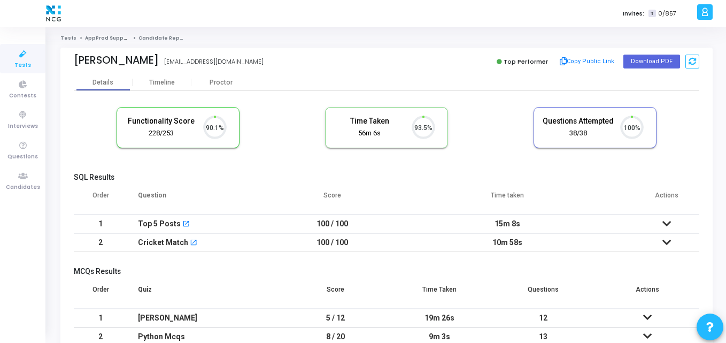
scroll to position [22, 27]
click at [659, 57] on button "Download PDF" at bounding box center [652, 62] width 57 height 14
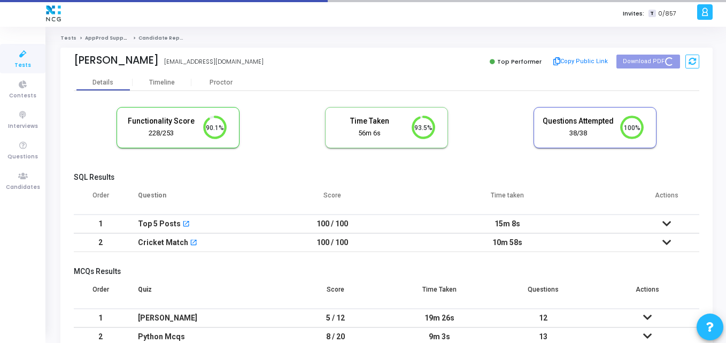
drag, startPoint x: 167, startPoint y: 59, endPoint x: 49, endPoint y: 68, distance: 119.0
click at [49, 68] on div "Tests AppProd Support_NCG_L3 Candidate Report [PERSON_NAME] [EMAIL_ADDRESS][DOM…" at bounding box center [386, 215] width 679 height 360
copy div "[PERSON_NAME]"
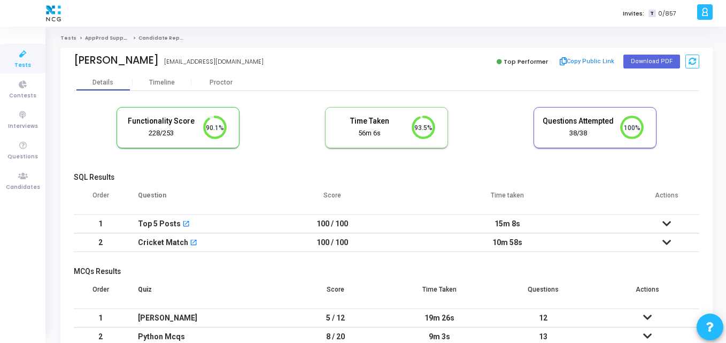
click at [248, 194] on th "Question" at bounding box center [205, 200] width 157 height 30
click at [291, 209] on th "Score" at bounding box center [332, 200] width 97 height 30
